Goal: Find specific page/section: Find specific page/section

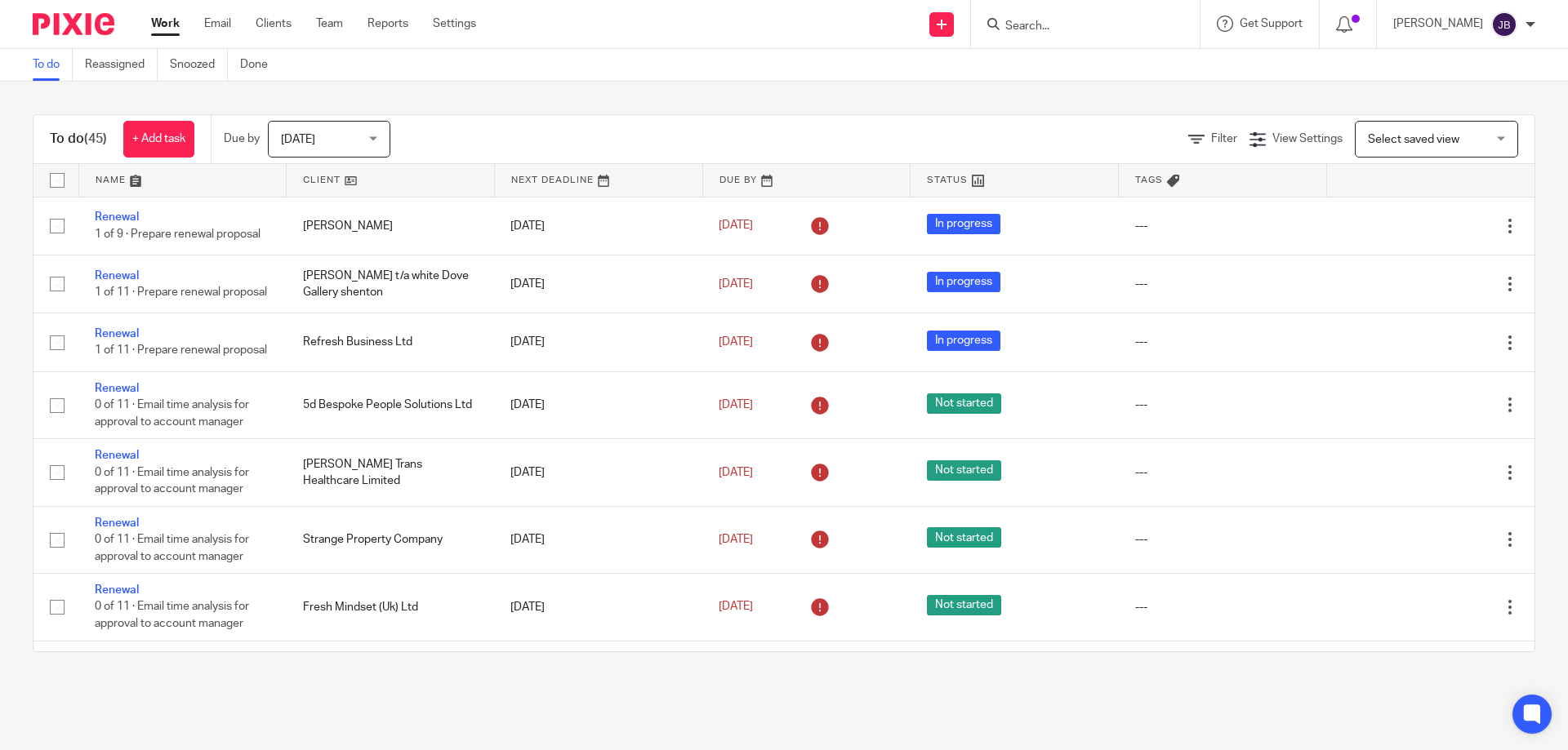
click at [1126, 17] on form at bounding box center [1090, 24] width 174 height 20
click at [1072, 25] on input "Search" at bounding box center [1077, 26] width 147 height 14
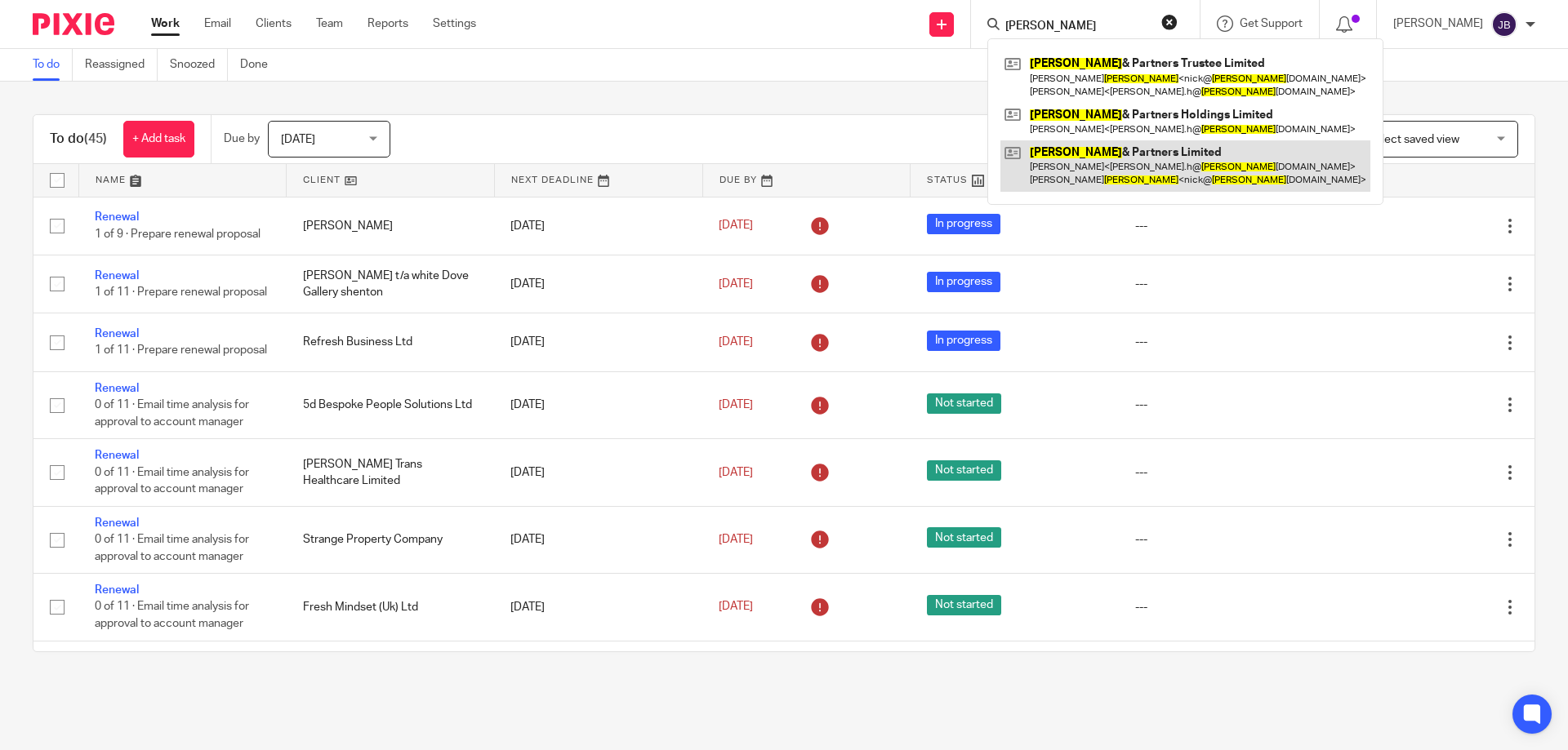
type input "[PERSON_NAME]"
click at [1087, 161] on link at bounding box center [1185, 165] width 370 height 51
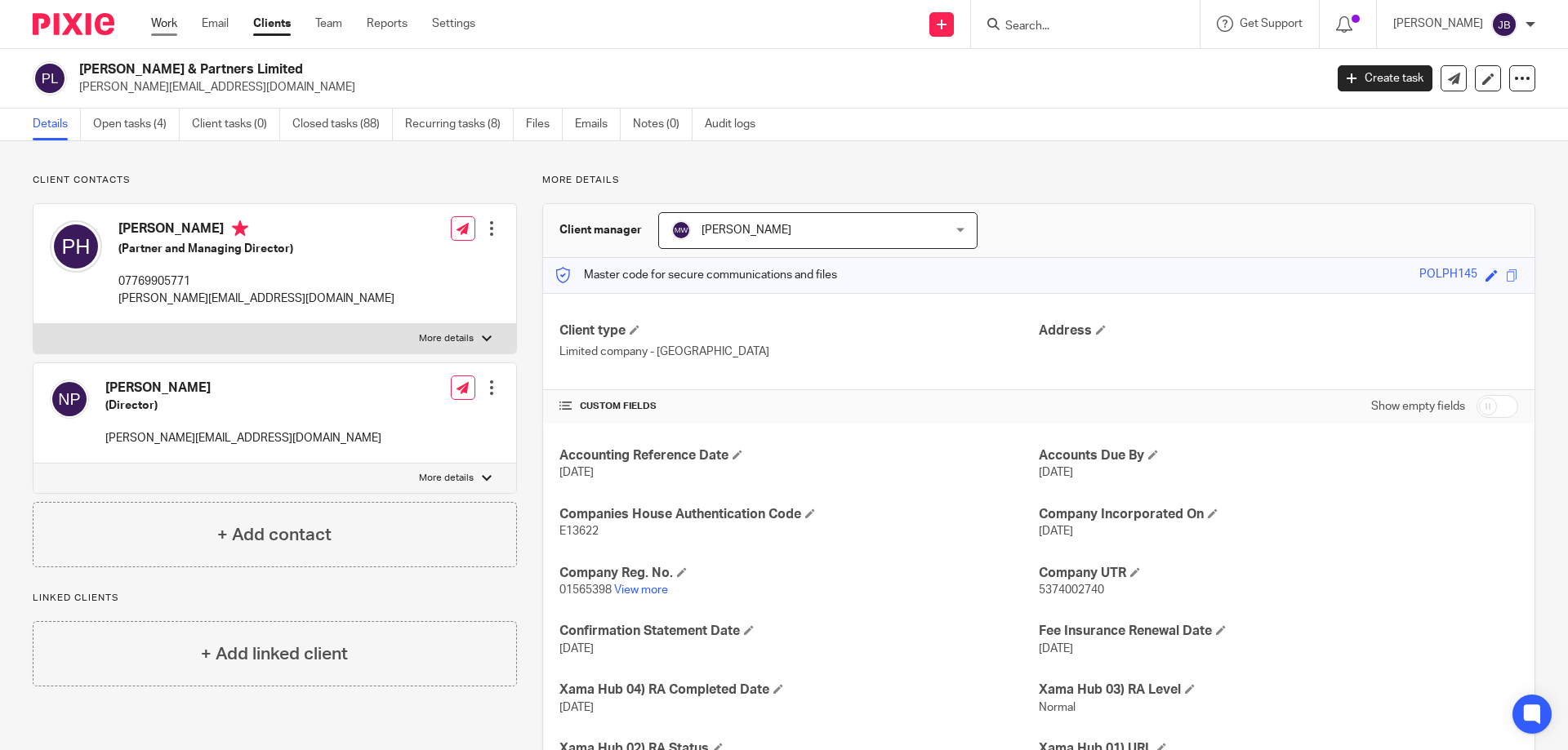
click at [163, 23] on link "Work" at bounding box center [164, 23] width 26 height 16
